Goal: Task Accomplishment & Management: Use online tool/utility

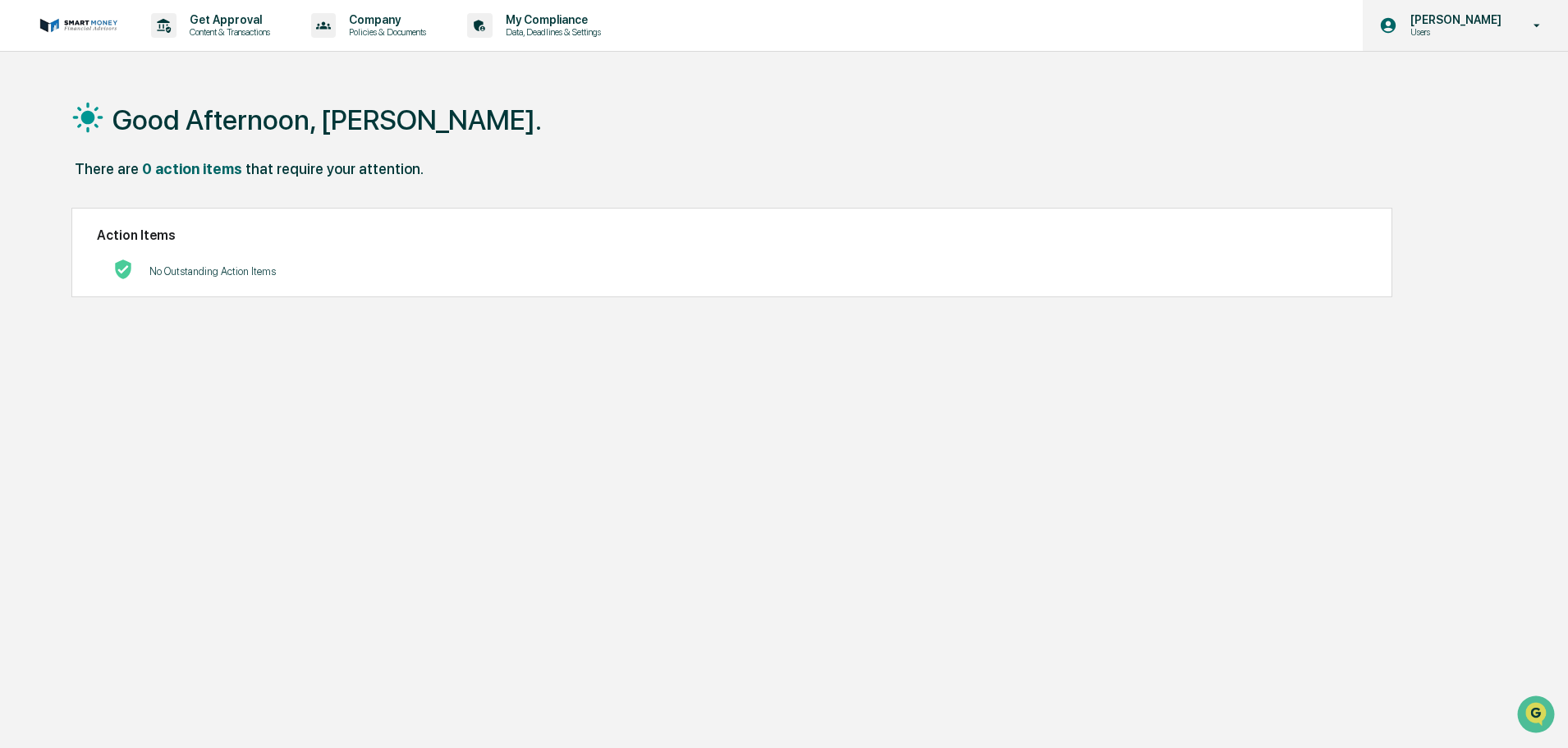
click at [1459, 11] on div "Nicole Andridge Users" at bounding box center [1465, 25] width 205 height 51
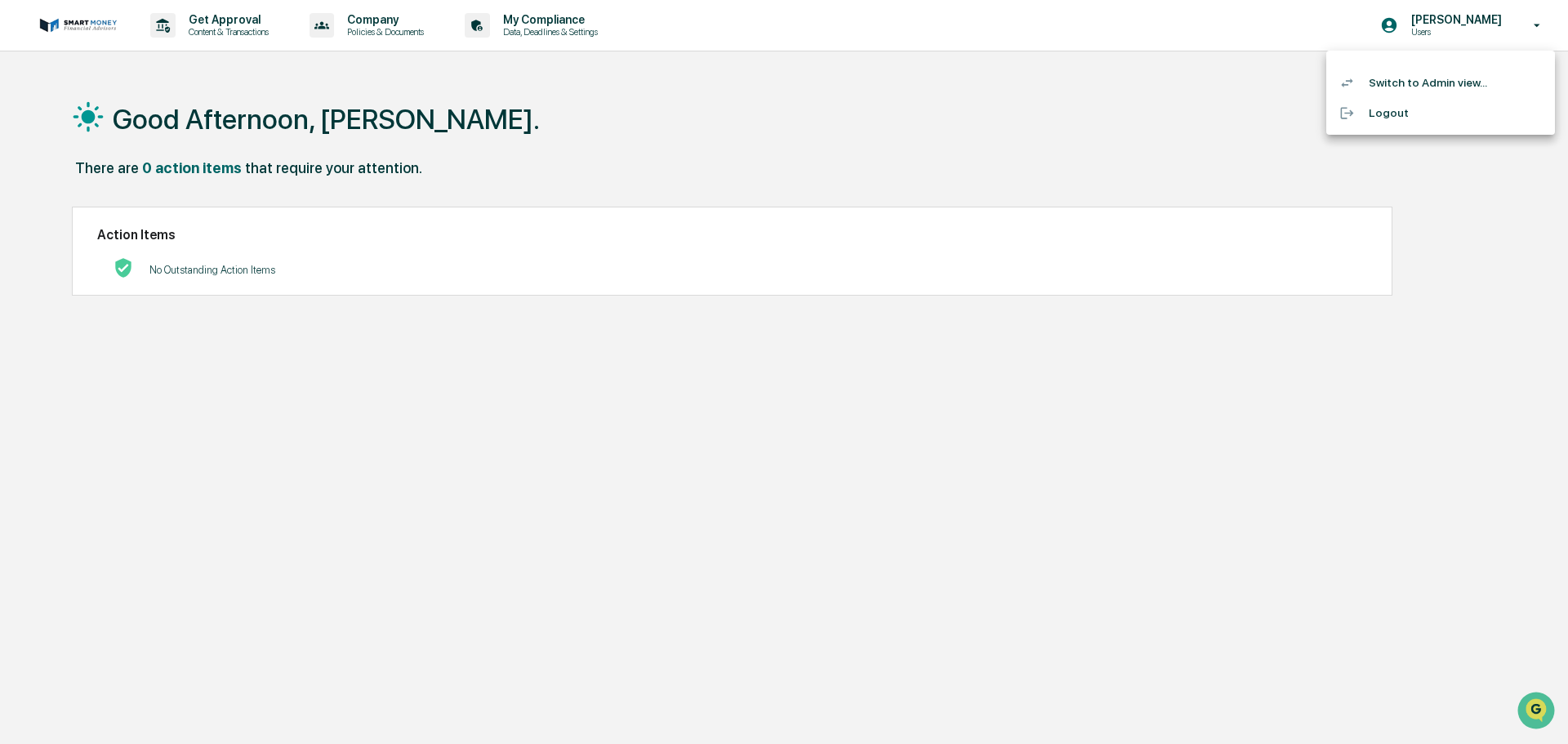
click at [1409, 70] on li "Switch to Admin view..." at bounding box center [1440, 83] width 228 height 30
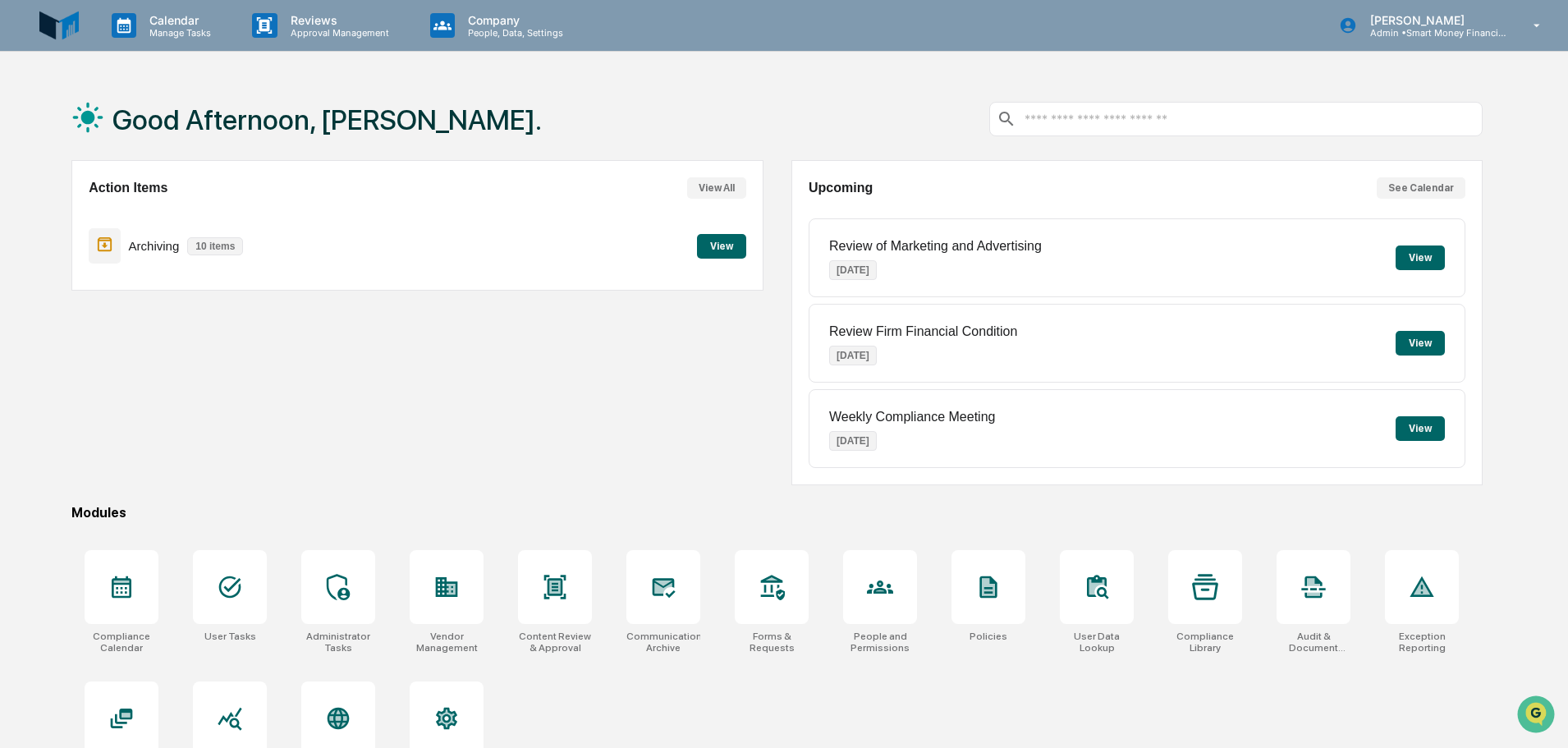
click at [734, 219] on div "Archiving 10 items View" at bounding box center [416, 245] width 656 height 55
click at [749, 238] on div "Action Items View All Archiving 10 items View" at bounding box center [417, 224] width 691 height 130
click at [745, 256] on button "View" at bounding box center [721, 245] width 50 height 24
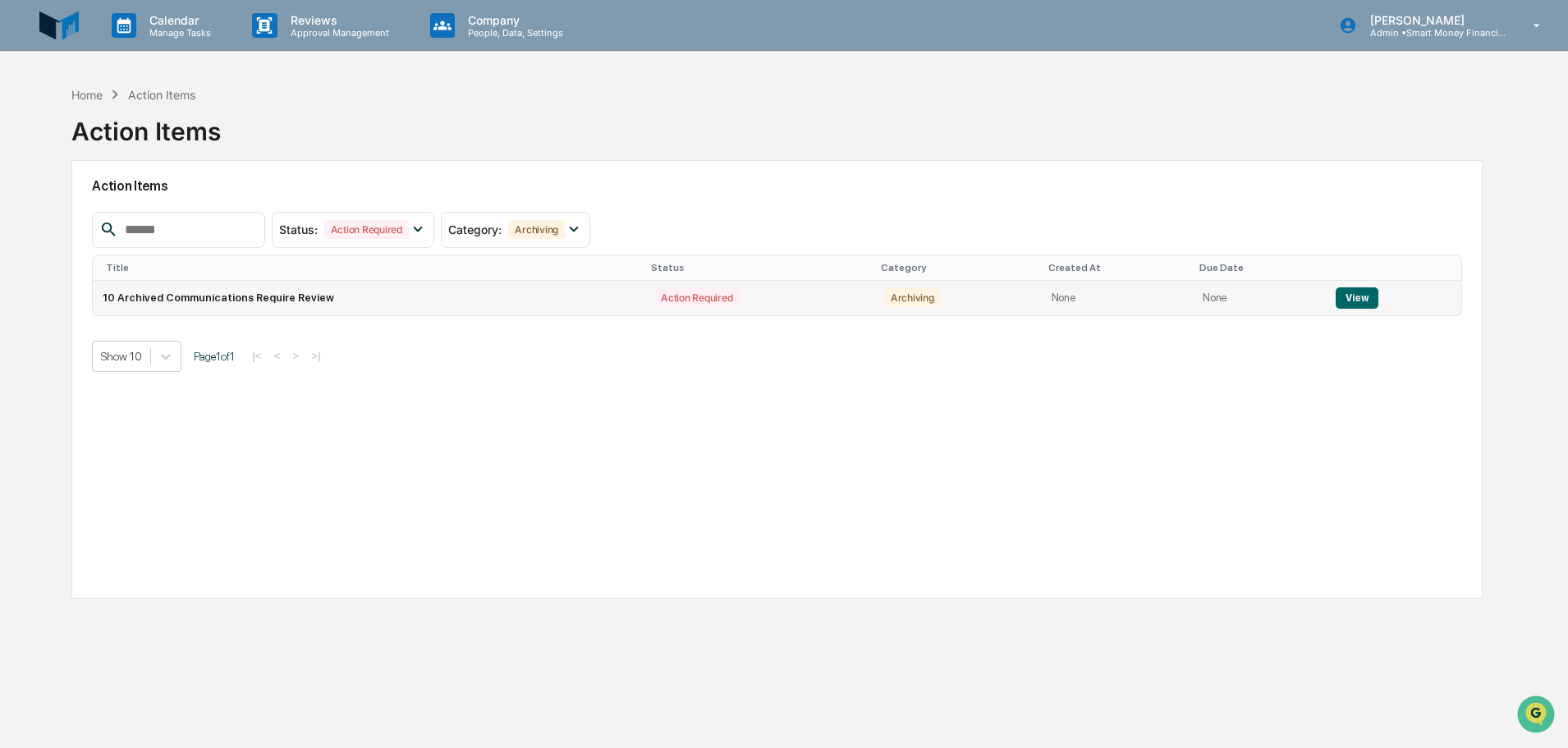
click at [1244, 310] on td "None" at bounding box center [1259, 298] width 133 height 34
click at [1362, 299] on button "View" at bounding box center [1356, 298] width 42 height 21
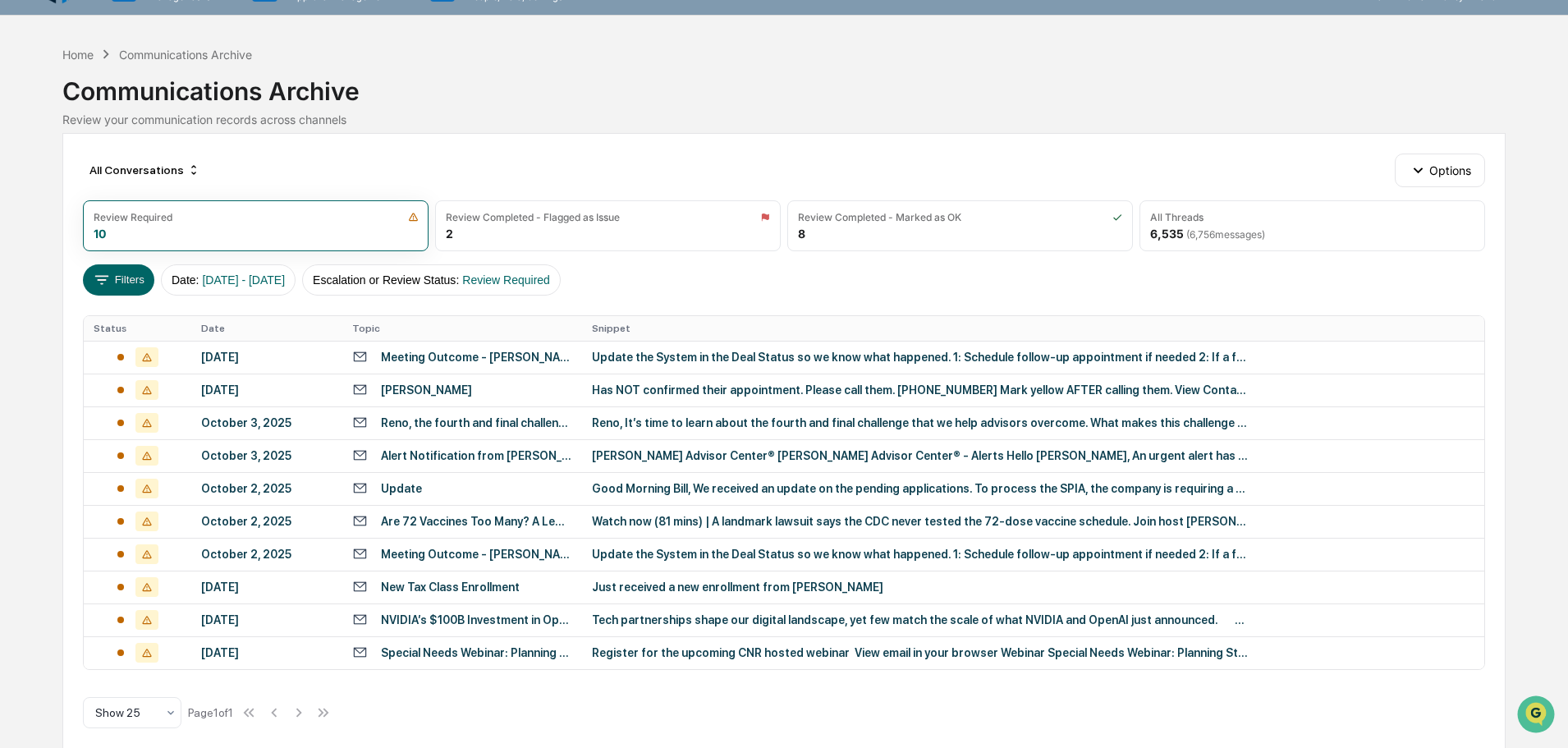
scroll to position [51, 0]
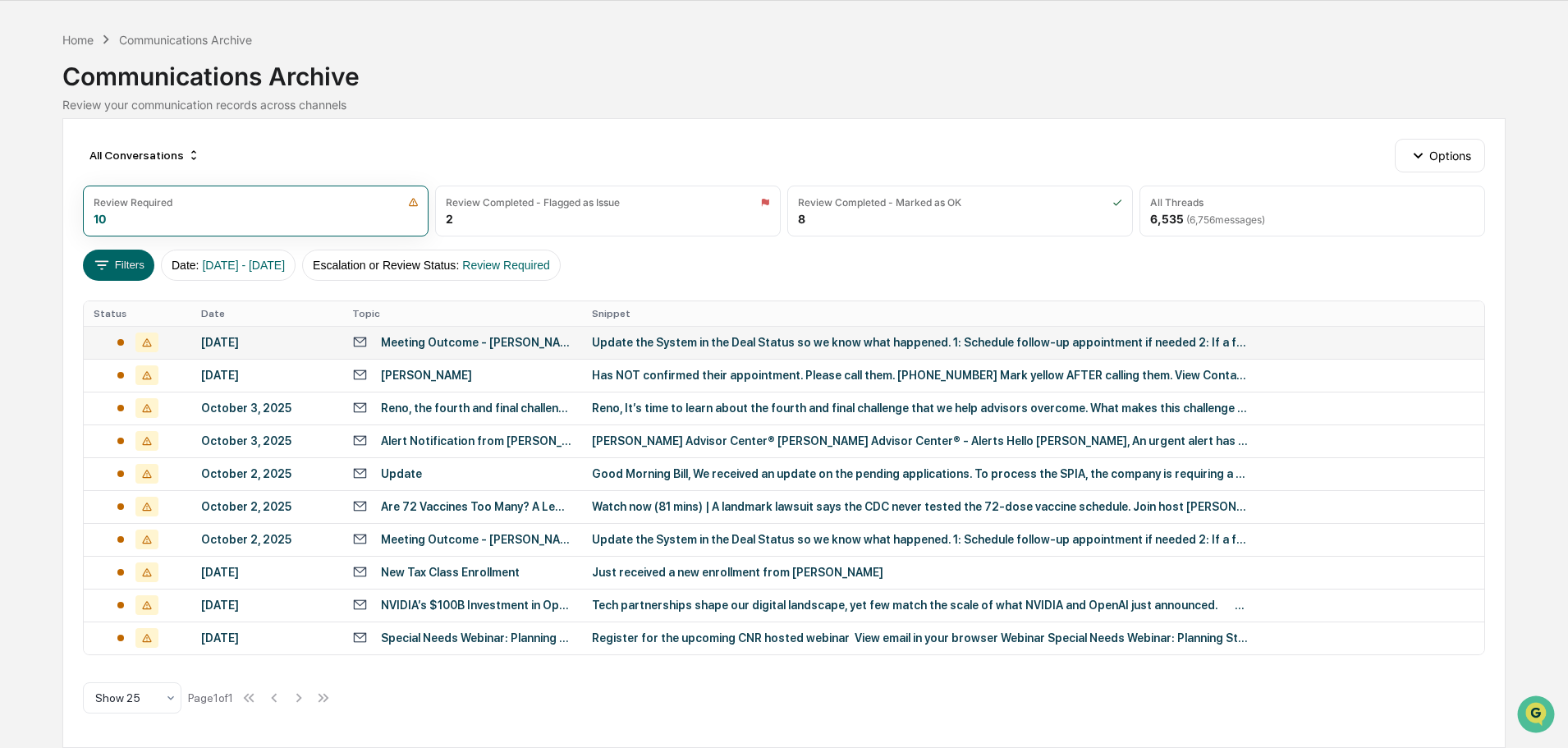
click at [546, 347] on div "Meeting Outcome - Paul Falete" at bounding box center [462, 342] width 220 height 16
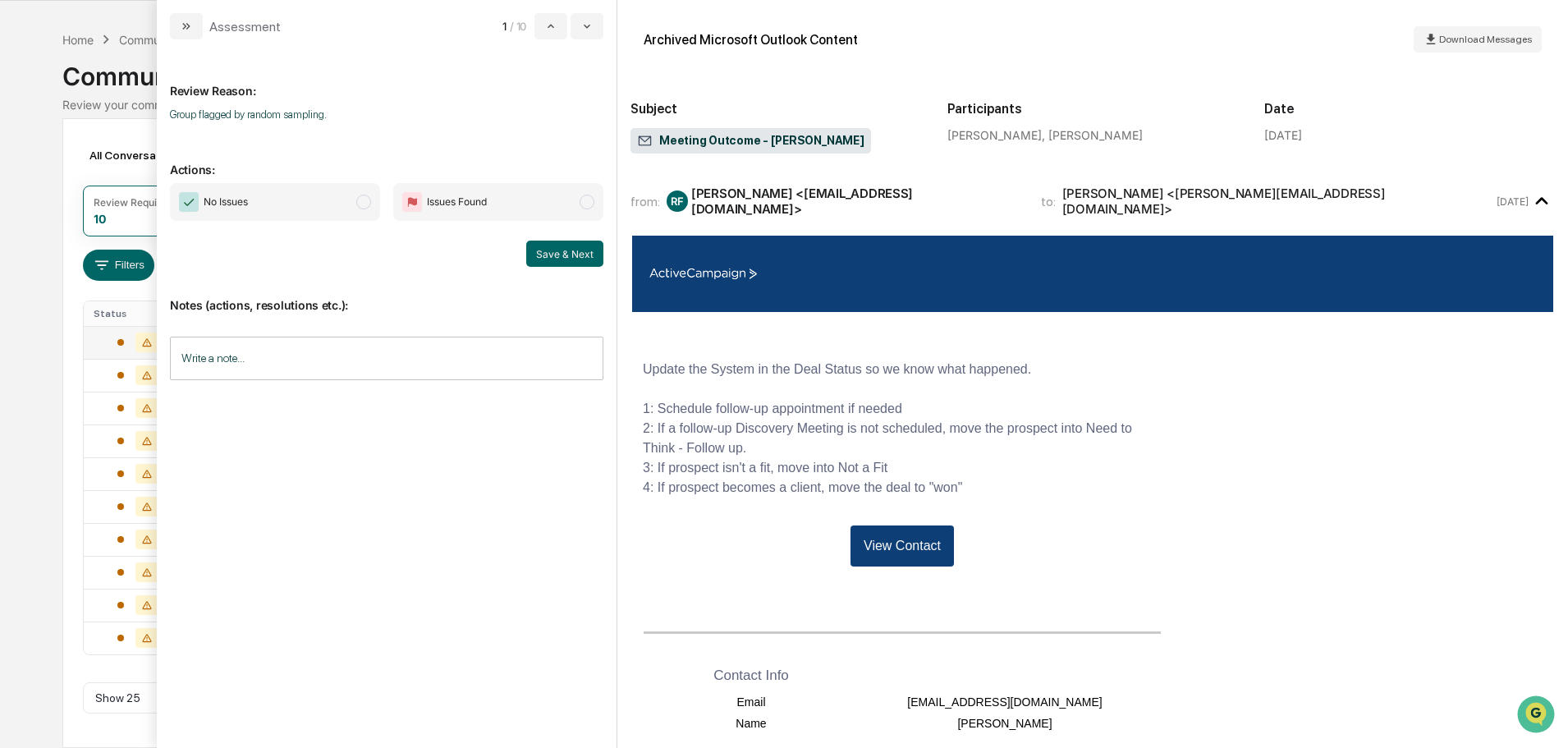
click at [347, 198] on span "No Issues" at bounding box center [275, 202] width 210 height 38
click at [588, 257] on button "Save & Next" at bounding box center [565, 253] width 77 height 26
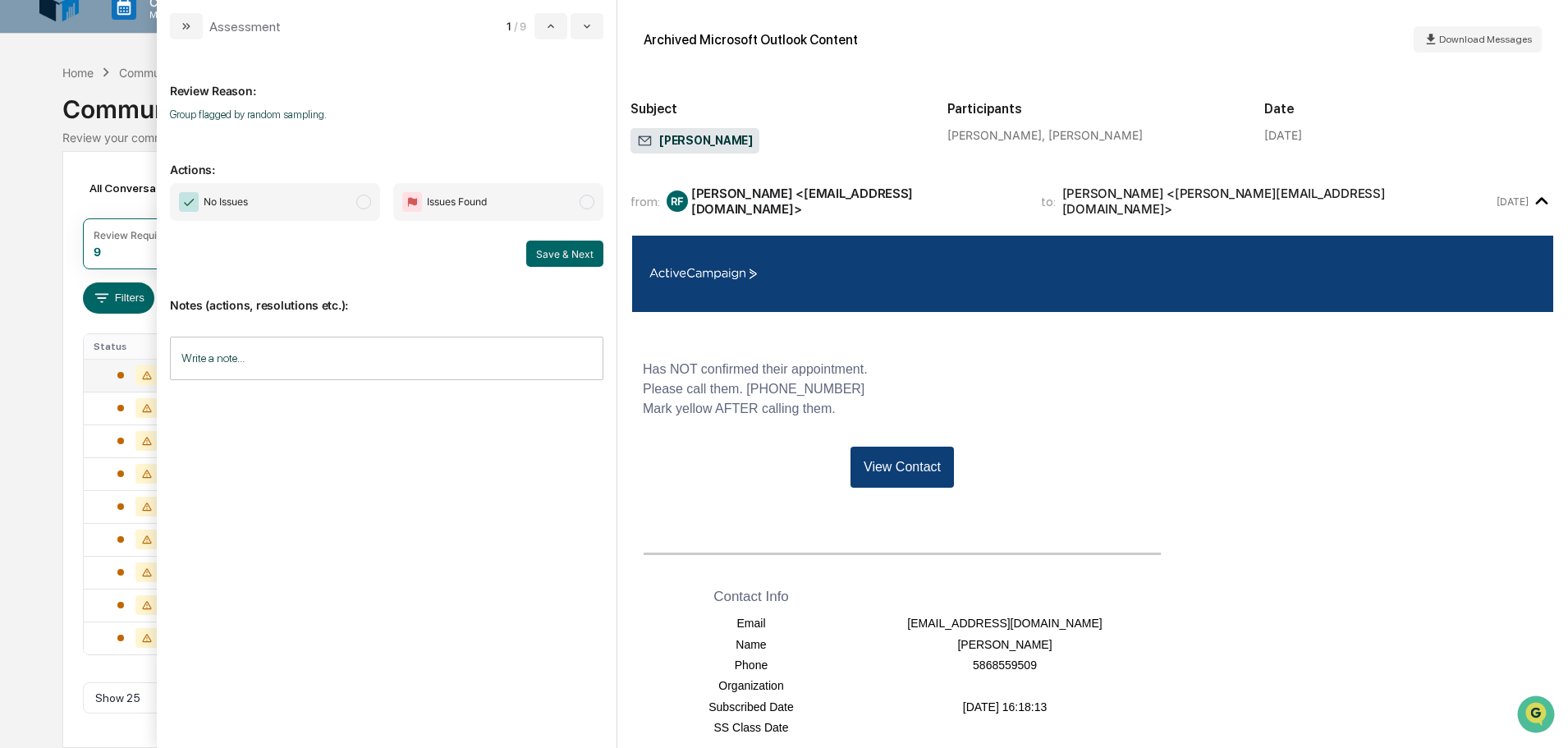
scroll to position [18, 0]
click at [347, 190] on span "No Issues" at bounding box center [275, 202] width 210 height 38
click at [556, 245] on button "Save & Next" at bounding box center [565, 253] width 77 height 26
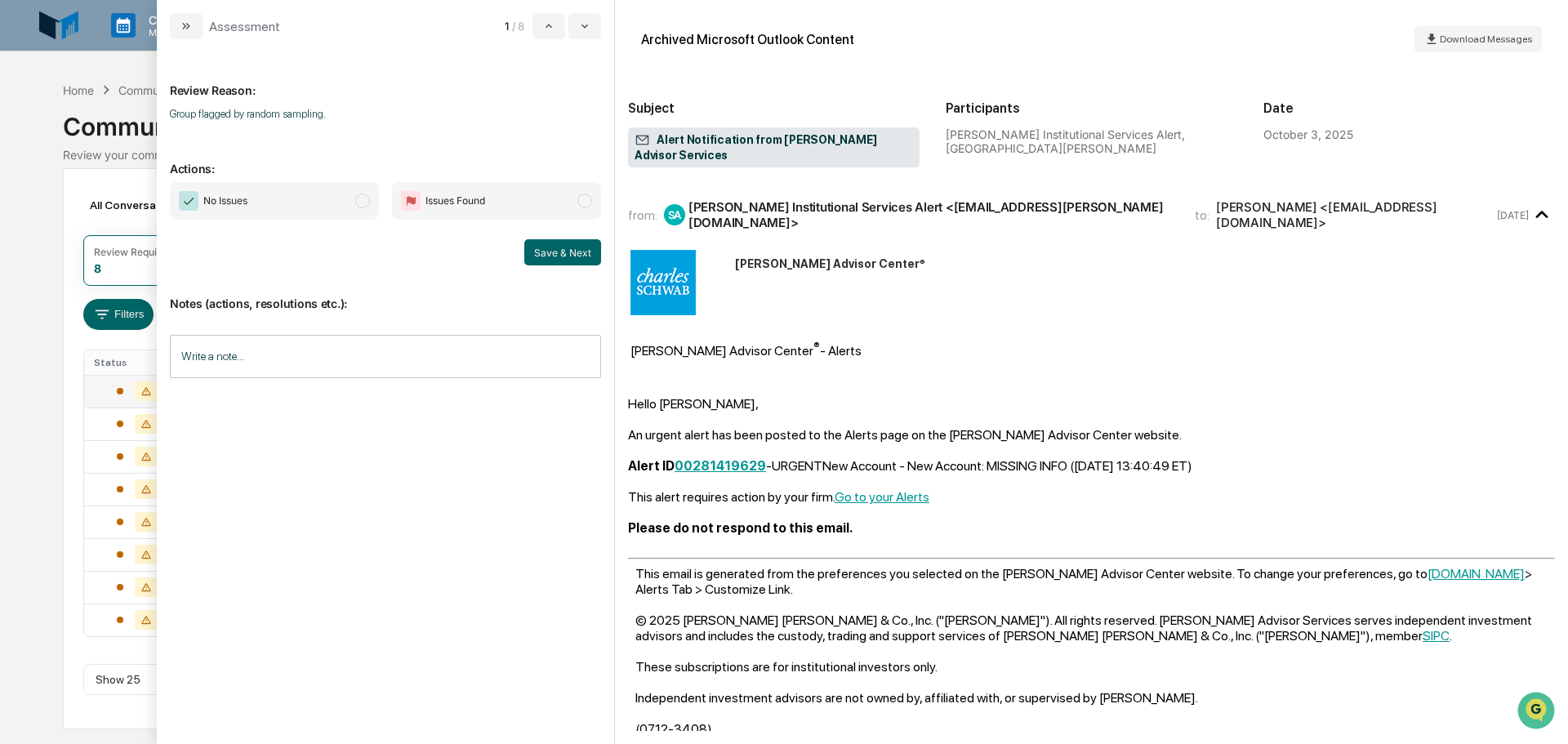
click at [375, 201] on span "No Issues" at bounding box center [274, 201] width 209 height 38
click at [605, 240] on div "Review Reason: Group flagged by random sampling. Actions: No Issues Issues Foun…" at bounding box center [386, 391] width 457 height 705
click at [585, 244] on button "Save & Next" at bounding box center [563, 252] width 77 height 26
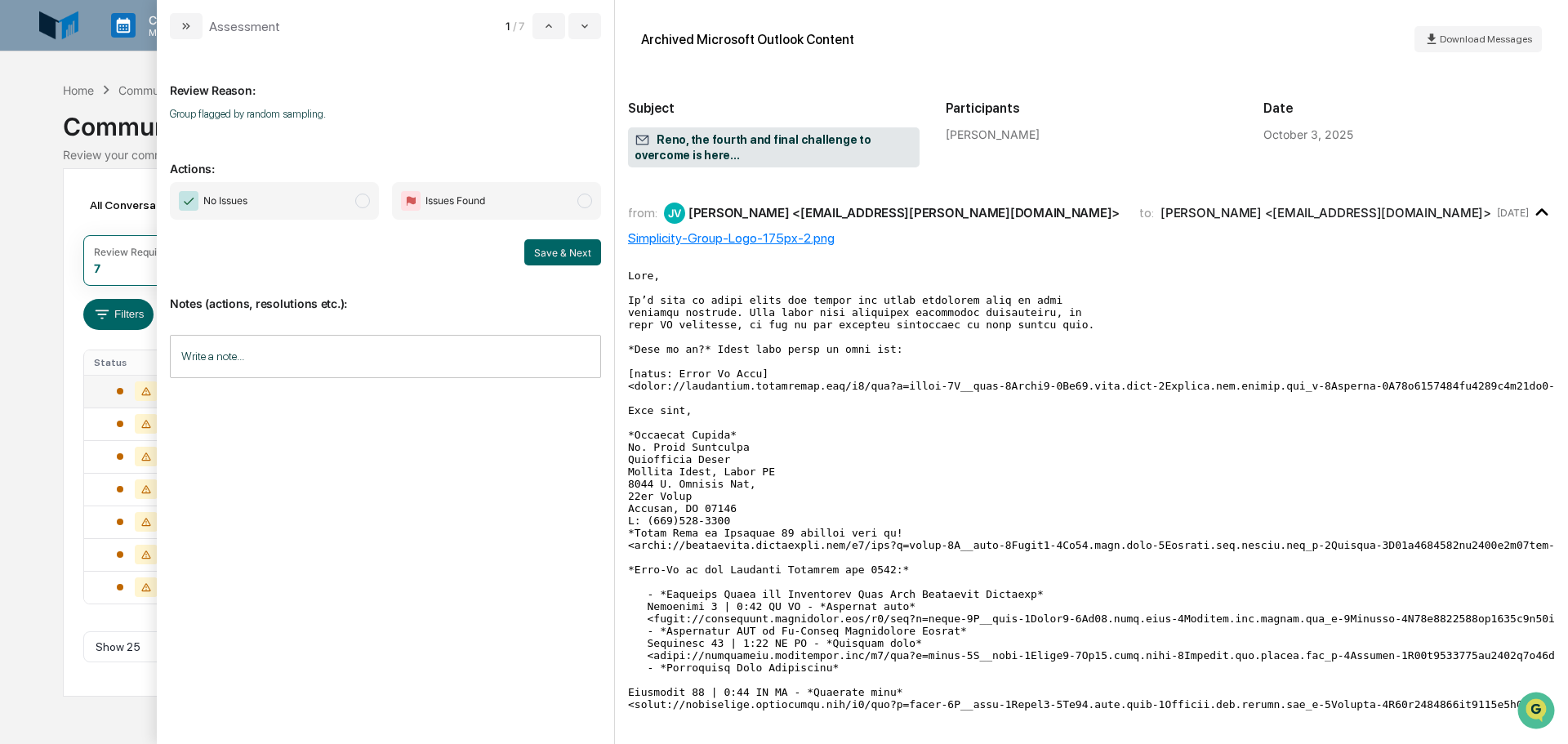
click at [299, 211] on span "No Issues" at bounding box center [274, 201] width 209 height 38
click at [586, 252] on button "Save & Next" at bounding box center [563, 252] width 77 height 26
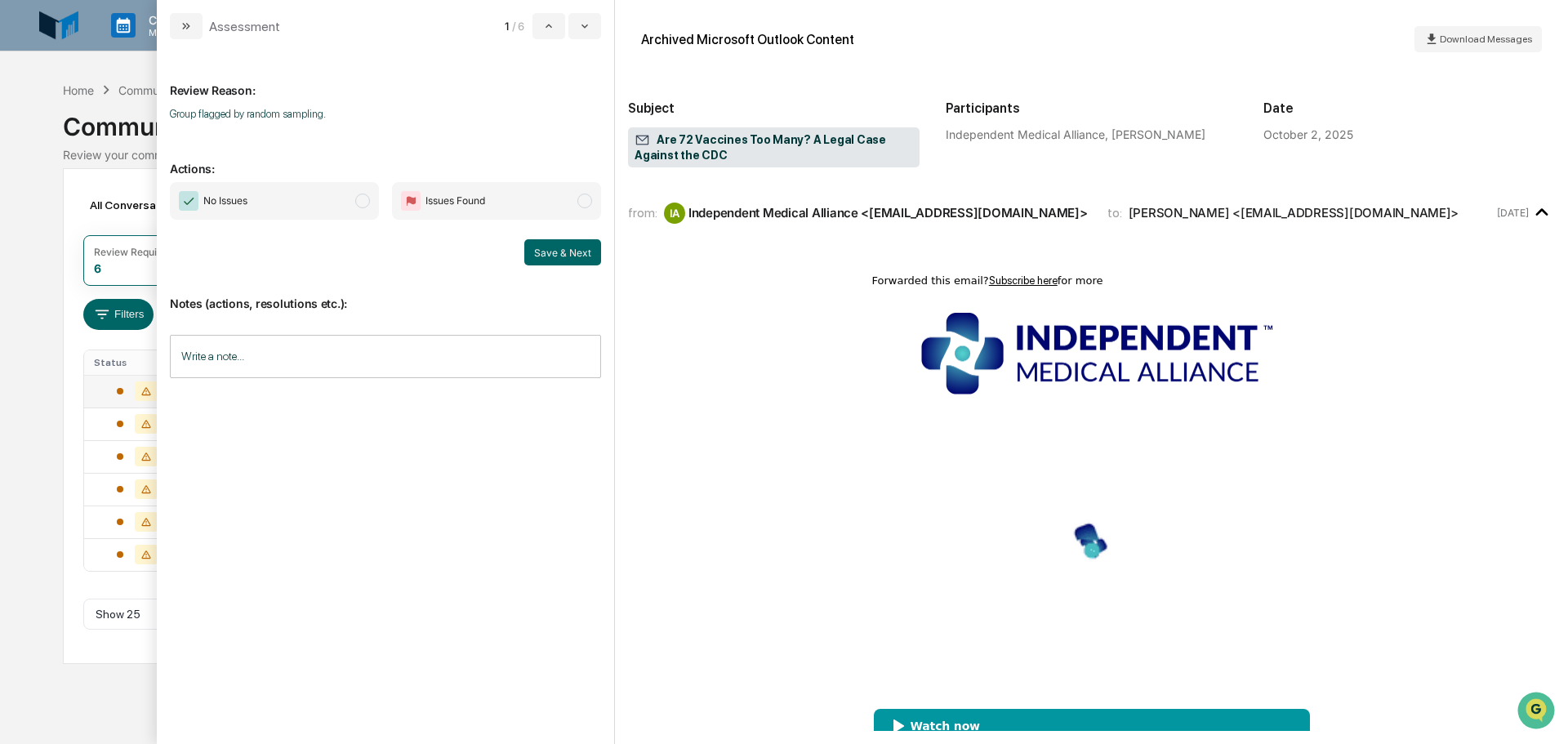
click at [351, 186] on span "No Issues" at bounding box center [274, 201] width 209 height 38
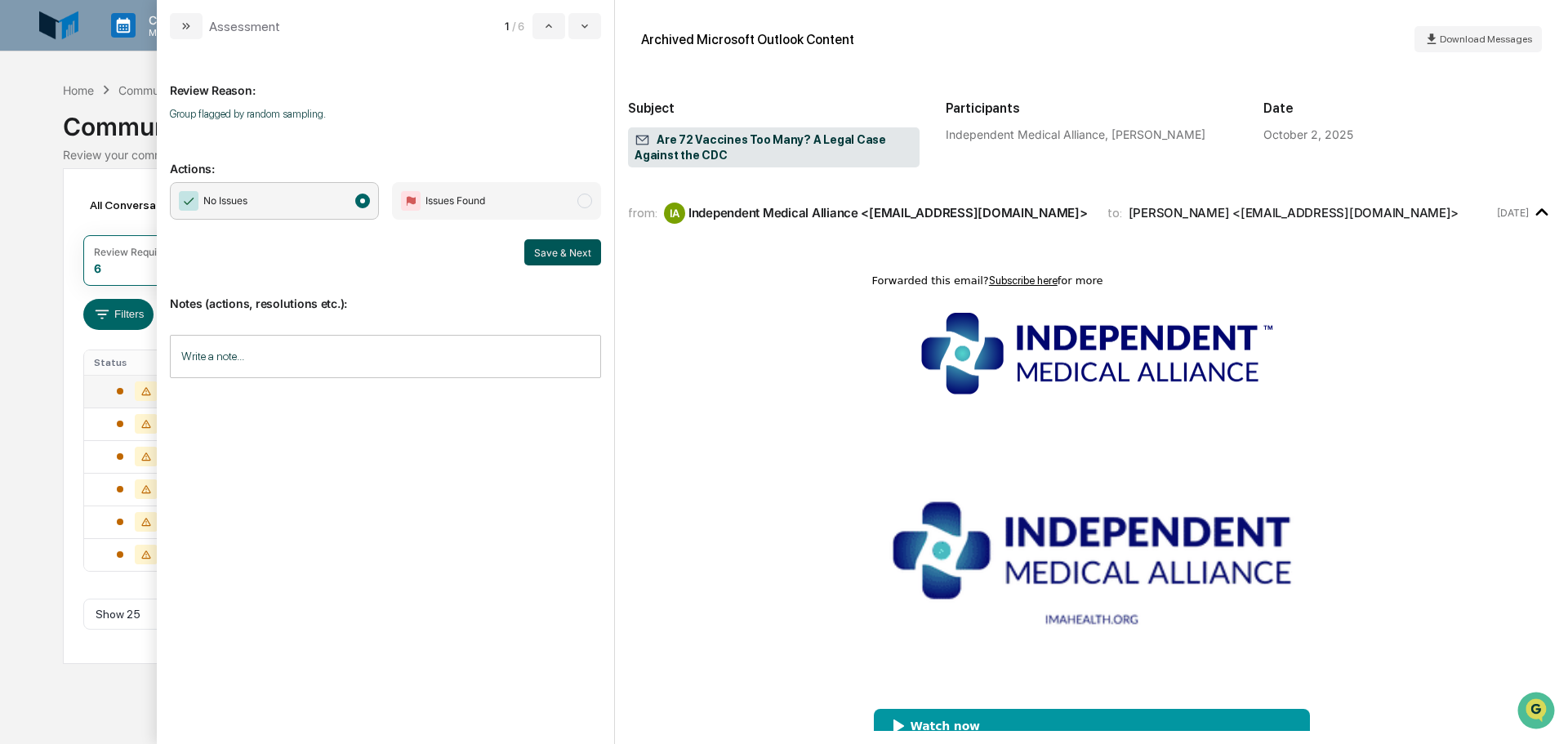
click at [560, 249] on button "Save & Next" at bounding box center [563, 252] width 77 height 26
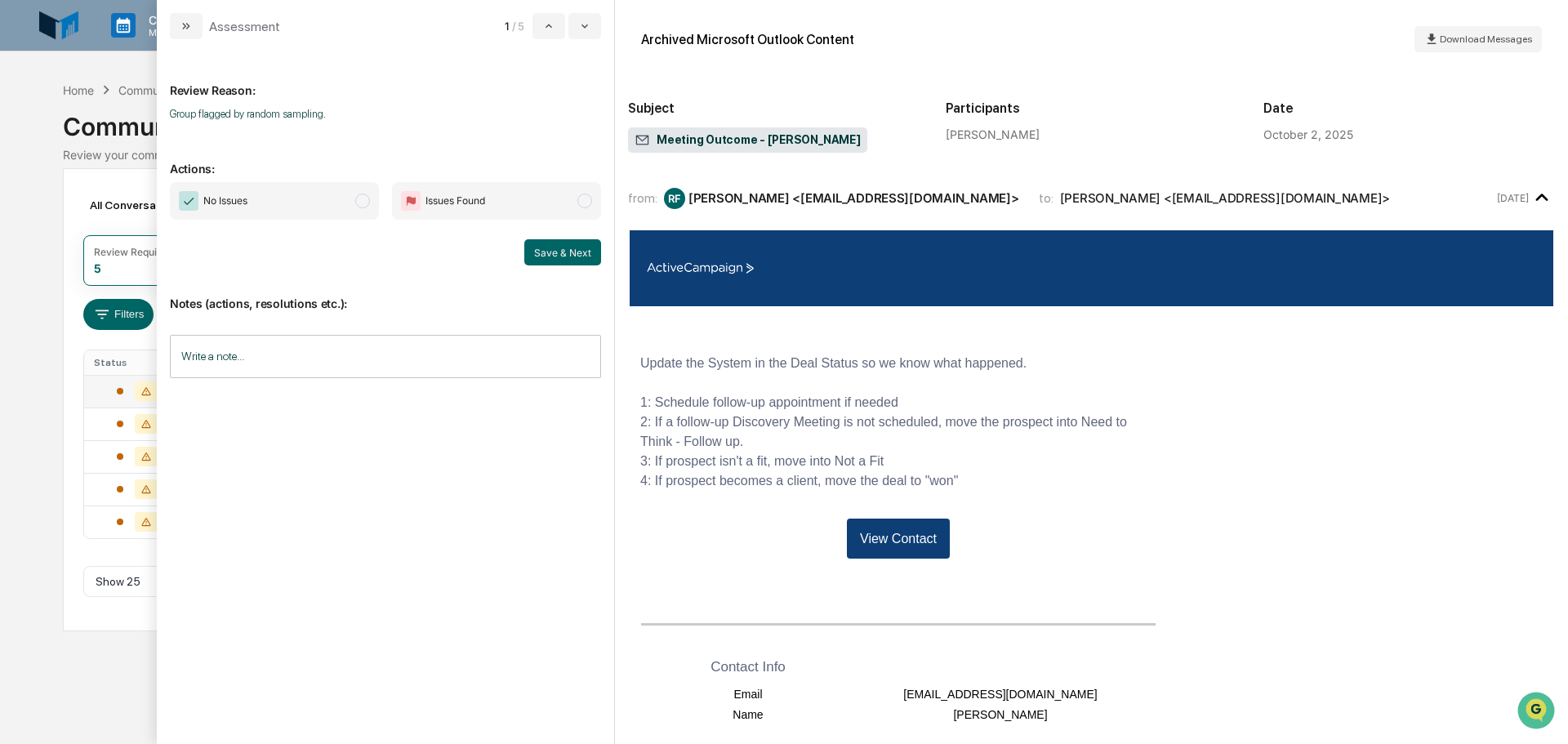
click at [368, 206] on span "modal" at bounding box center [363, 201] width 15 height 15
click at [554, 236] on div "No Issues Issues Found Save & Next" at bounding box center [386, 224] width 432 height 84
click at [563, 242] on button "Save & Next" at bounding box center [563, 252] width 77 height 26
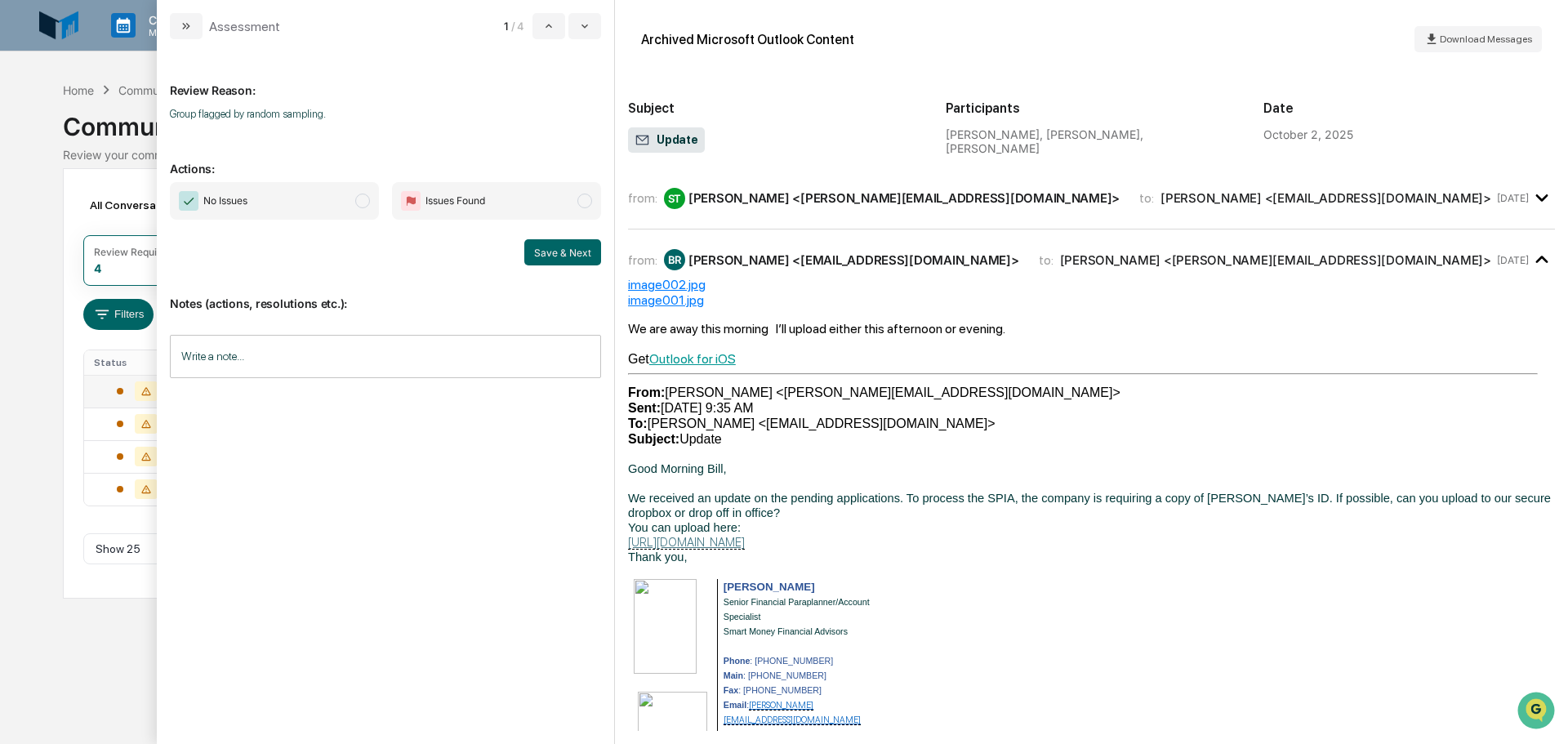
click at [355, 213] on span "No Issues" at bounding box center [274, 201] width 209 height 38
click at [546, 257] on button "Save & Next" at bounding box center [563, 252] width 77 height 26
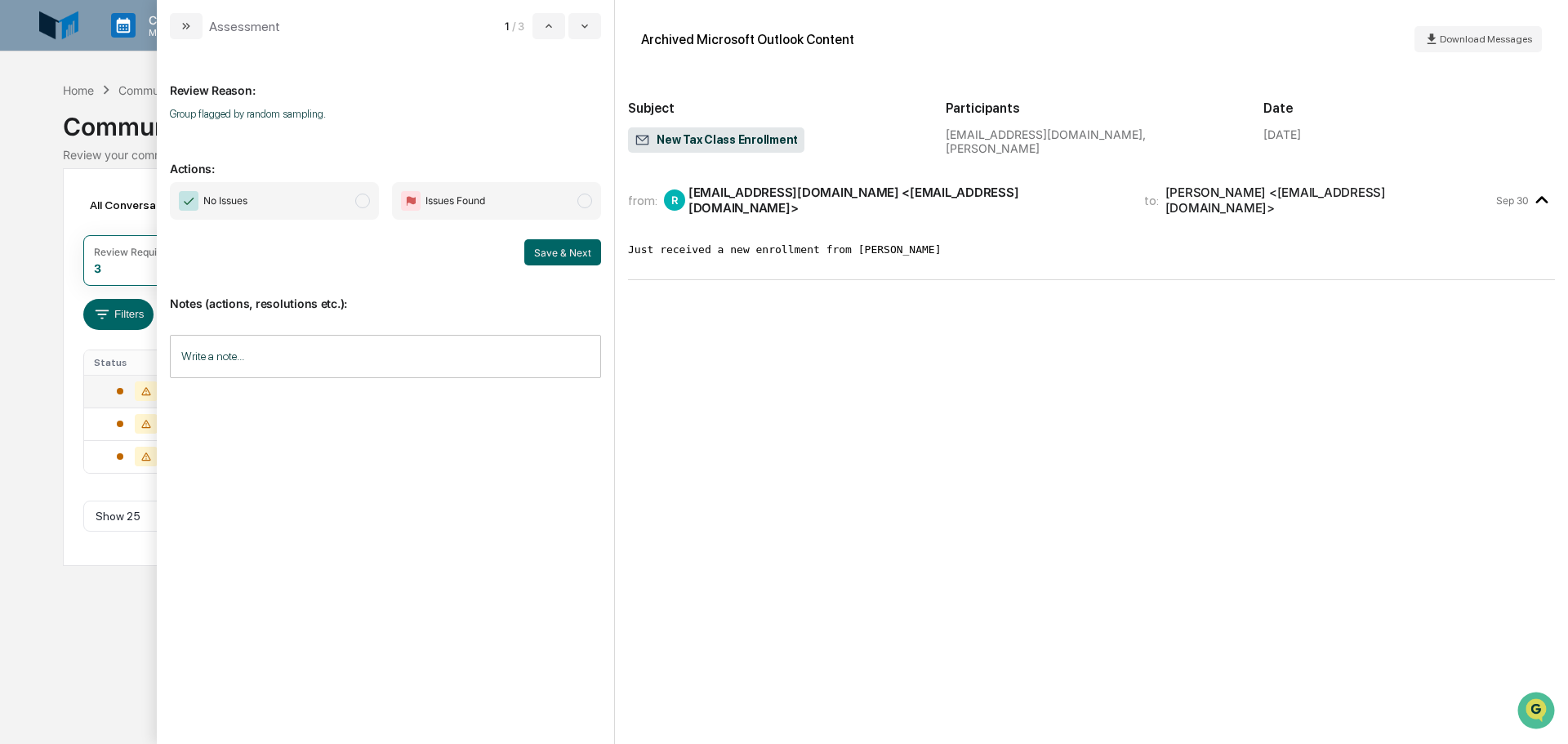
click at [309, 202] on span "No Issues" at bounding box center [274, 201] width 209 height 38
click at [545, 246] on button "Save & Next" at bounding box center [563, 252] width 77 height 26
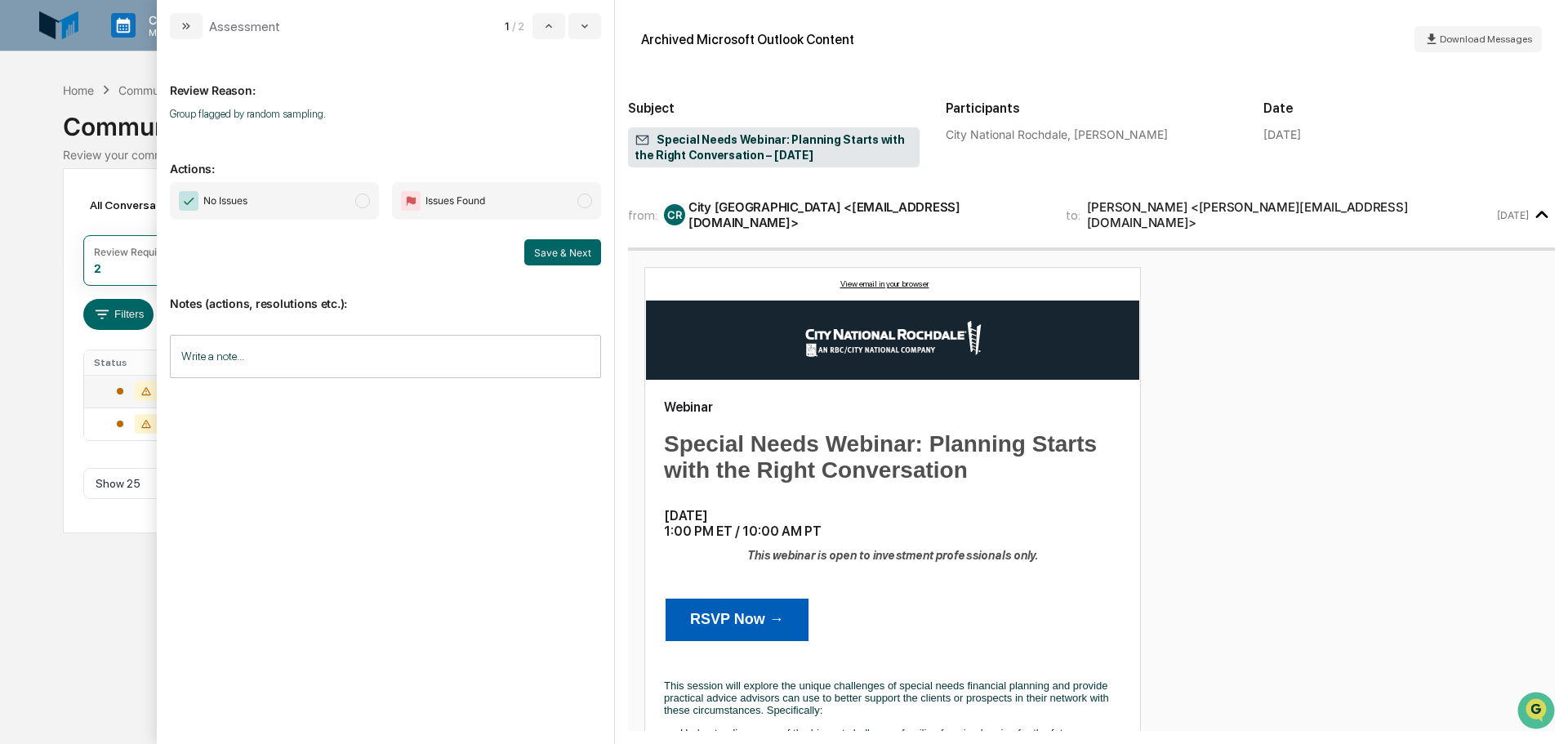
click at [321, 216] on span "No Issues" at bounding box center [274, 201] width 209 height 38
click at [591, 247] on button "Save & Next" at bounding box center [563, 252] width 77 height 26
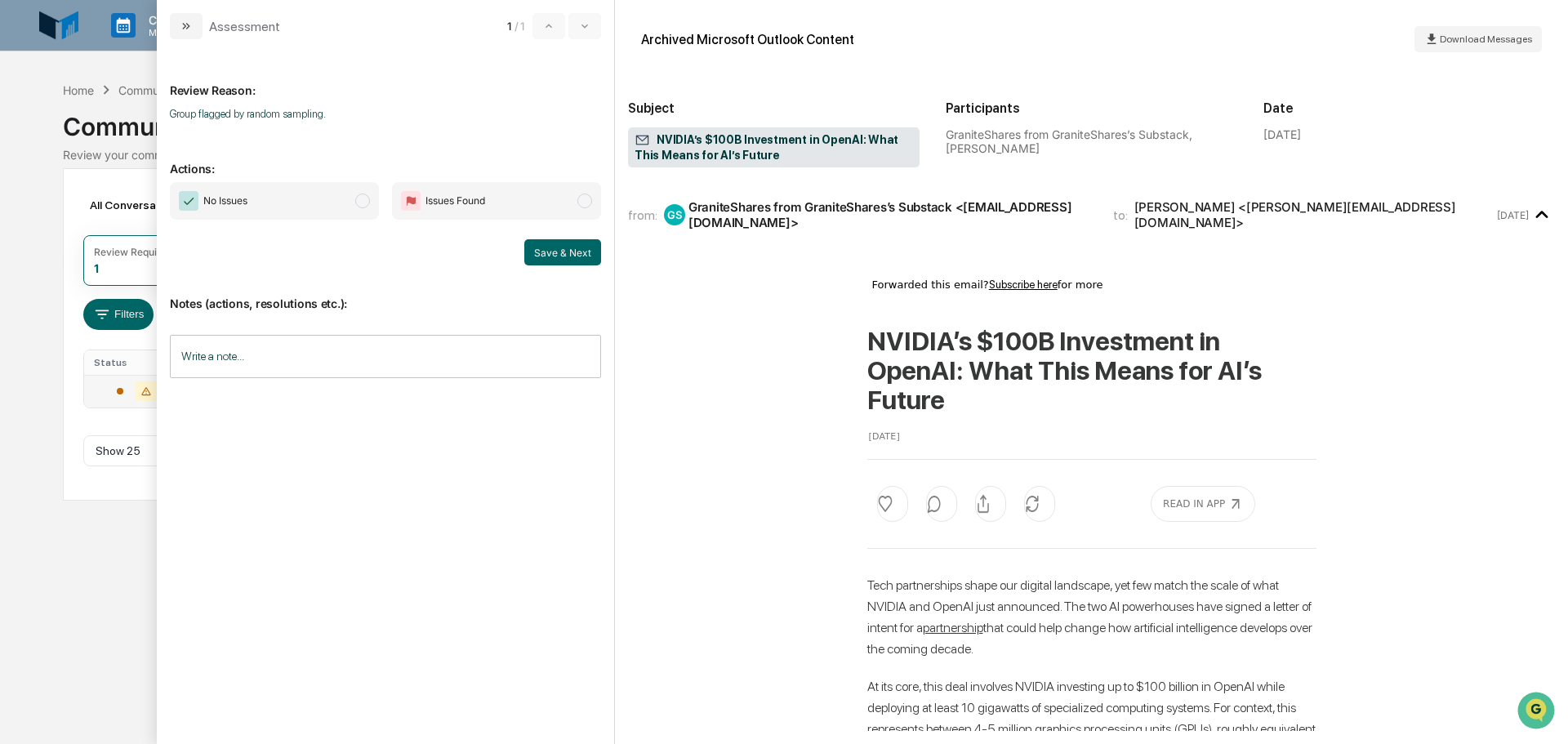
click at [335, 205] on span "No Issues" at bounding box center [274, 201] width 209 height 38
drag, startPoint x: 530, startPoint y: 259, endPoint x: 522, endPoint y: 262, distance: 8.5
click at [529, 259] on button "Save & Next" at bounding box center [563, 252] width 77 height 26
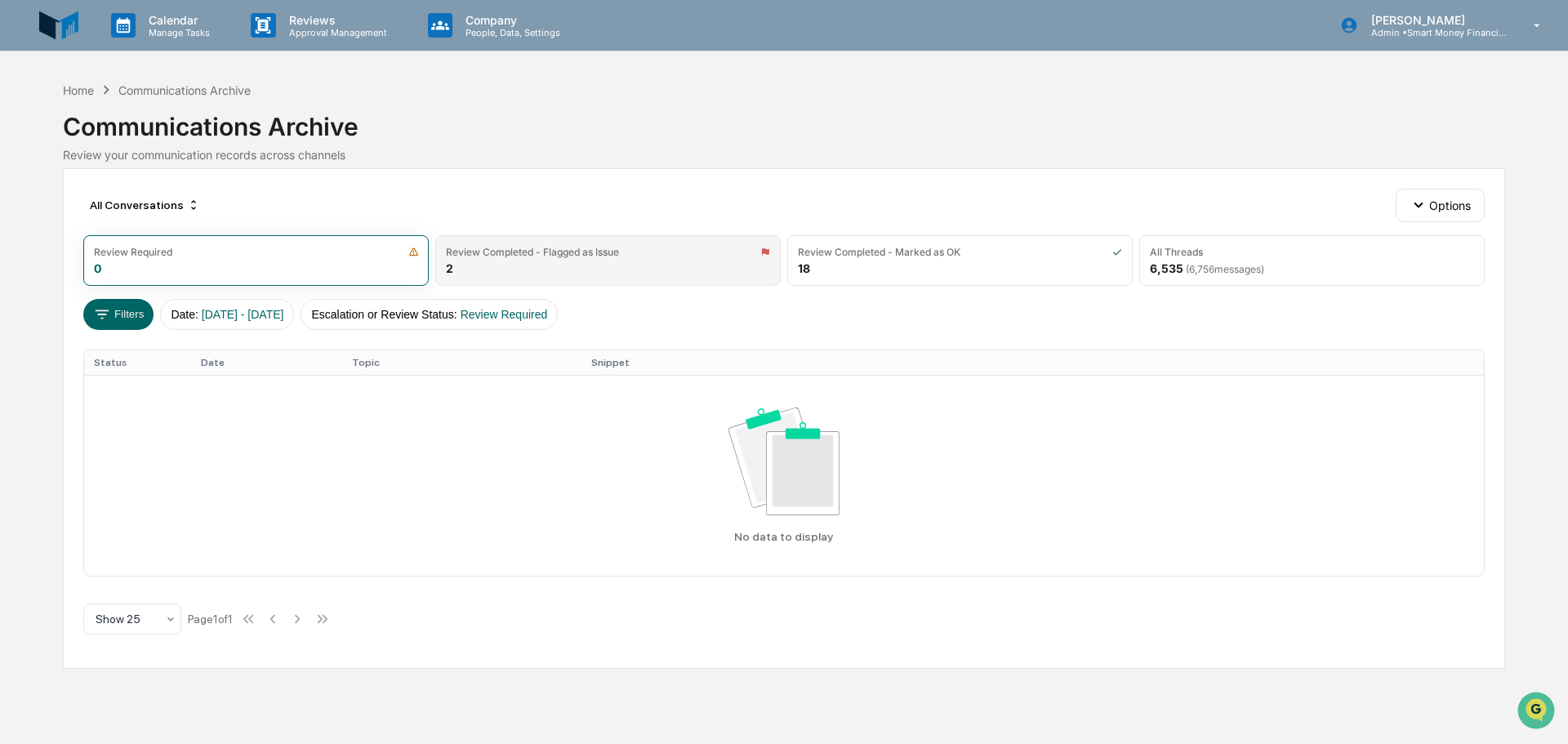
click at [484, 272] on div "Review Completed - Flagged as Issue 2" at bounding box center [608, 260] width 345 height 51
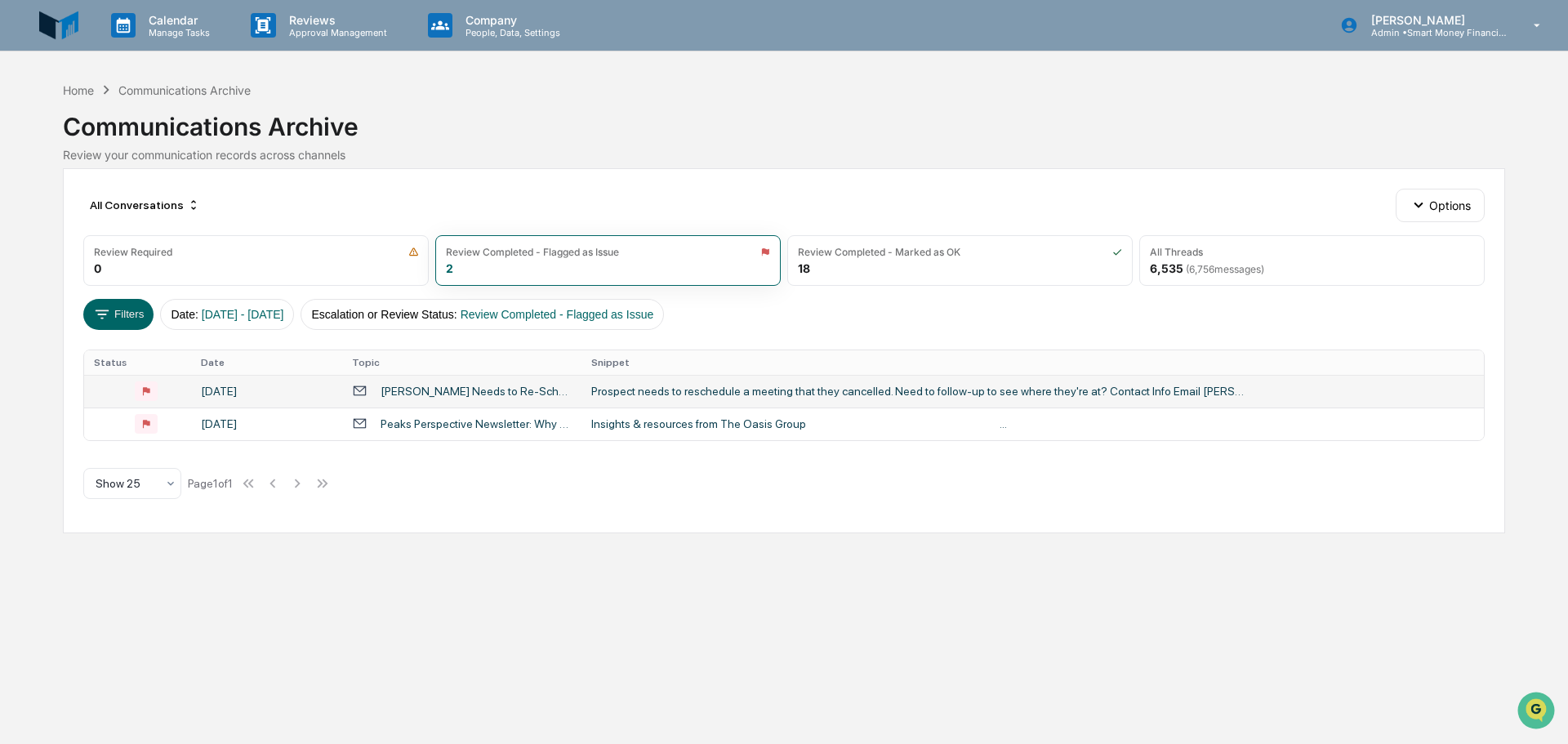
click at [476, 390] on div "Theresa Staniszewski Needs to Re-Schedule" at bounding box center [476, 391] width 192 height 13
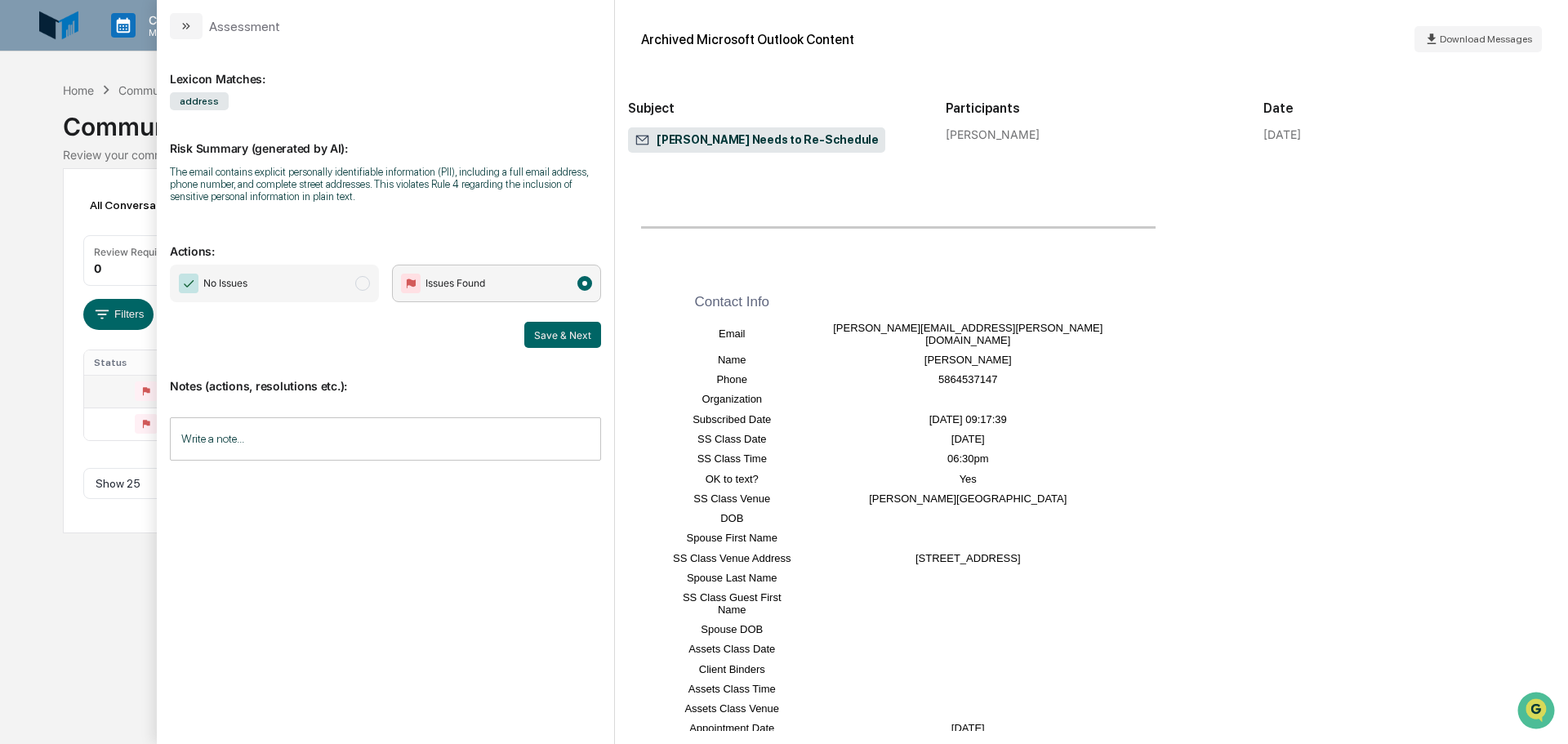
scroll to position [248, 0]
click at [193, 28] on button "modal" at bounding box center [186, 26] width 33 height 26
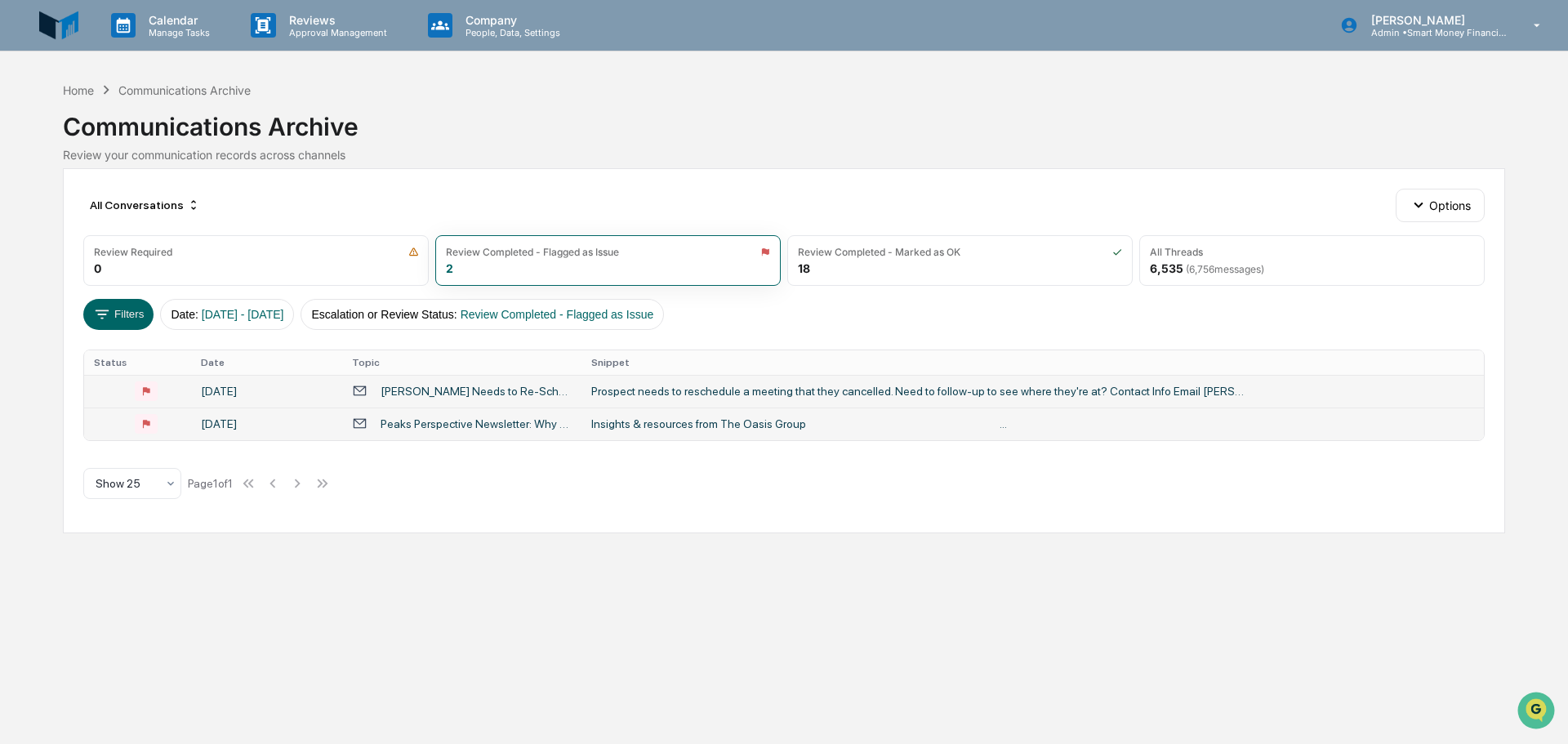
click at [511, 425] on div "Peaks Perspective Newsletter: Why Wealth Management Firms Must Embrace Business…" at bounding box center [476, 424] width 192 height 13
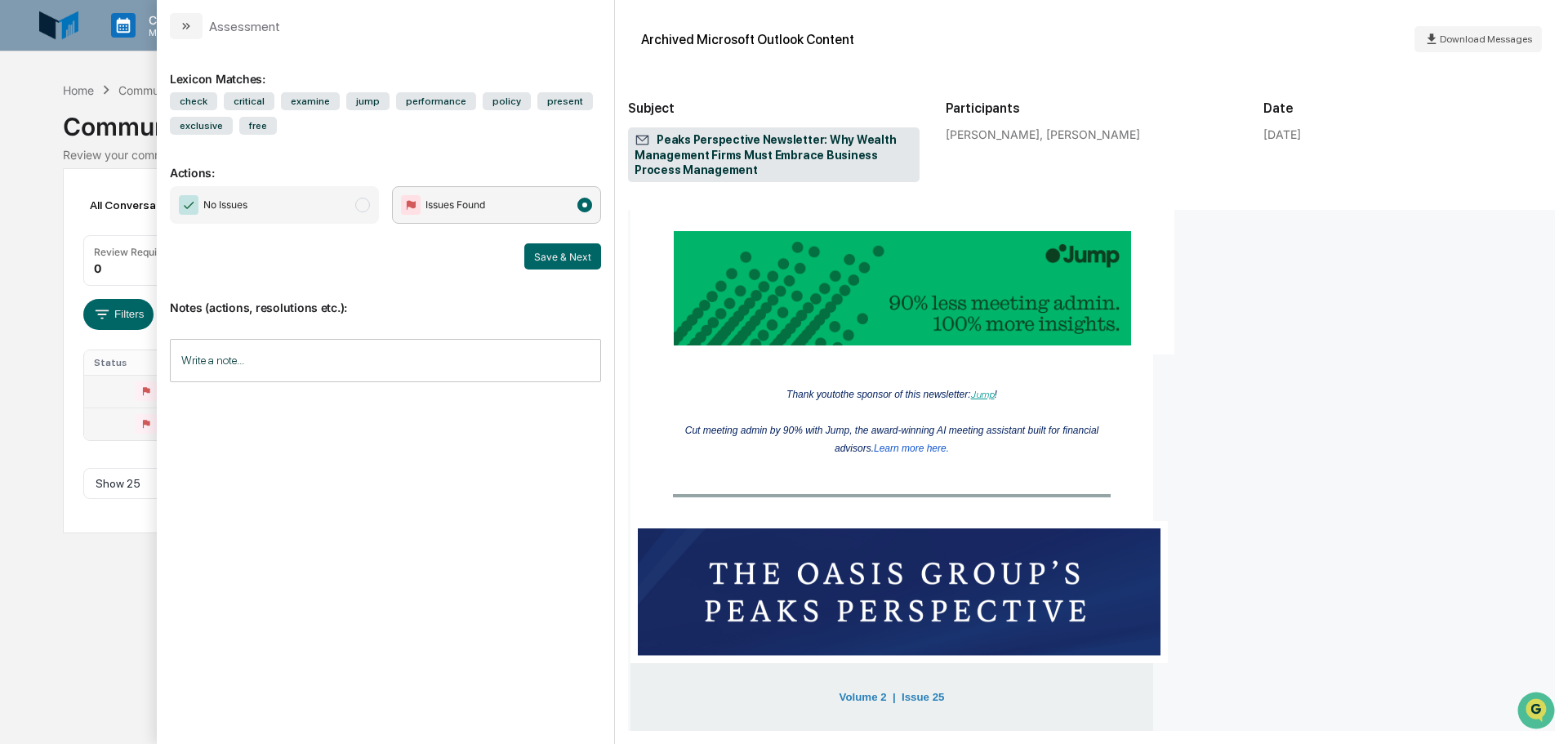
scroll to position [490, 0]
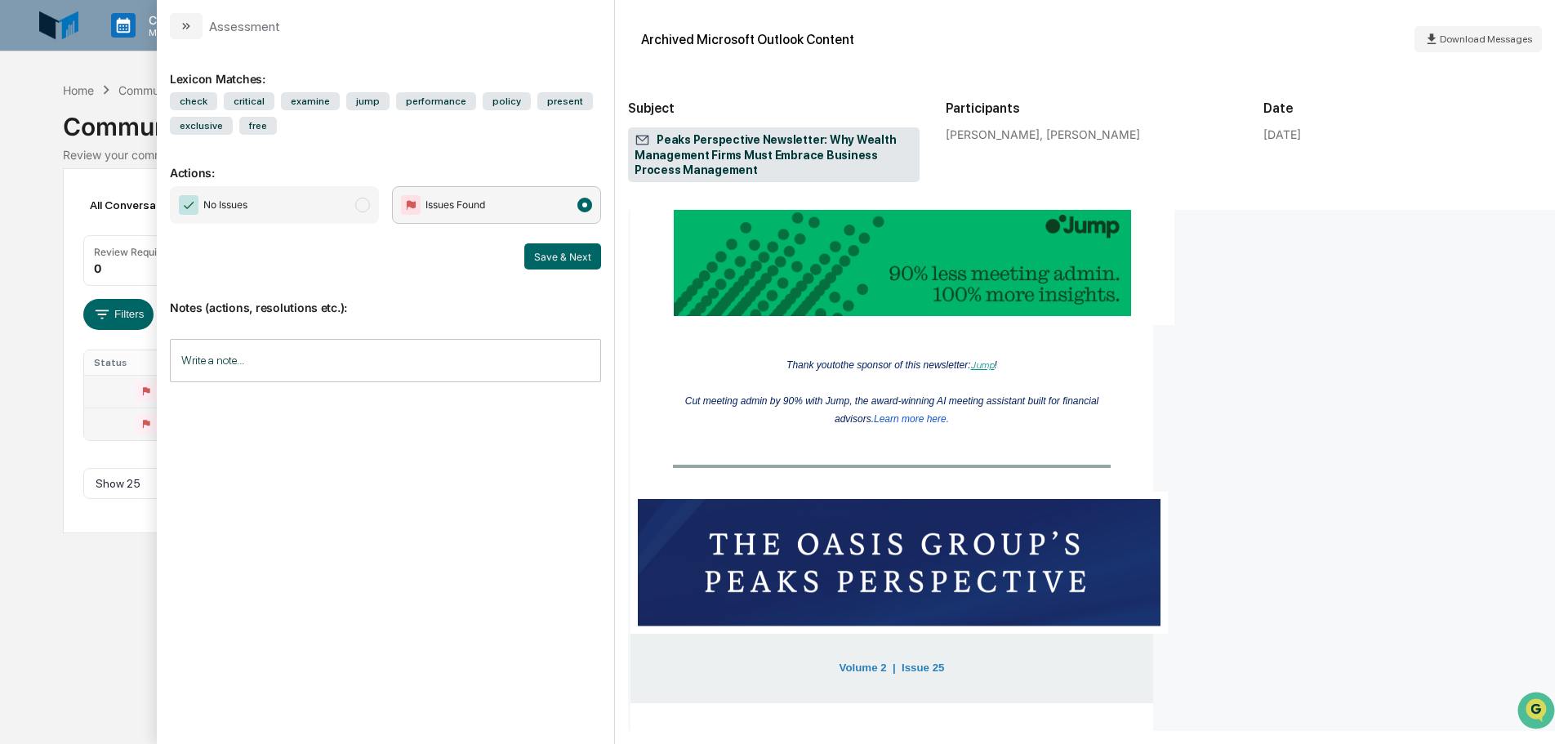
click at [299, 203] on span "No Issues" at bounding box center [274, 205] width 209 height 38
click at [586, 257] on button "Save & Next" at bounding box center [563, 256] width 77 height 26
